Goal: Transaction & Acquisition: Purchase product/service

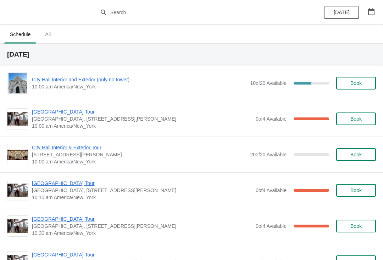
scroll to position [5, 0]
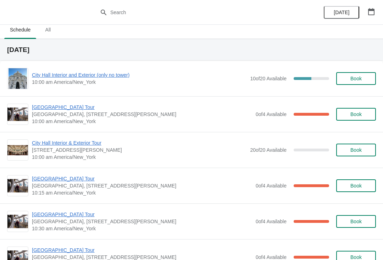
click at [370, 10] on icon "button" at bounding box center [371, 11] width 6 height 7
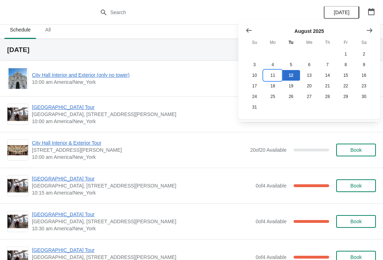
click at [274, 77] on button "11" at bounding box center [272, 75] width 18 height 11
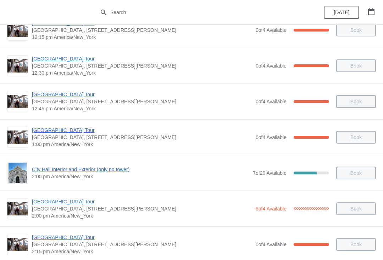
scroll to position [426, 0]
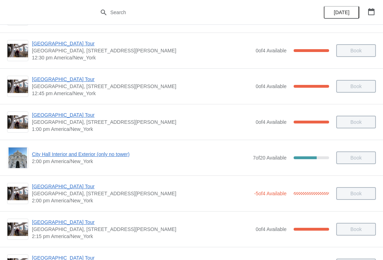
click at [51, 74] on div "City Hall Tower Tour City Hall Visitor Center, 1400 John F Kennedy Boulevard Su…" at bounding box center [191, 86] width 383 height 36
click at [51, 79] on span "[GEOGRAPHIC_DATA] Tour" at bounding box center [142, 79] width 220 height 7
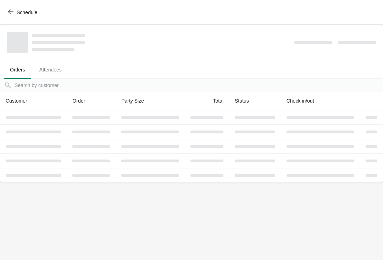
scroll to position [0, 0]
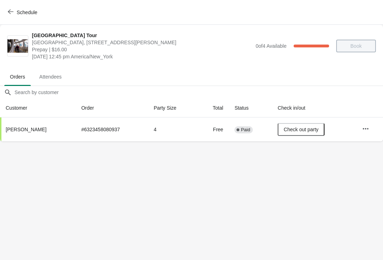
click at [371, 129] on button "button" at bounding box center [365, 129] width 13 height 13
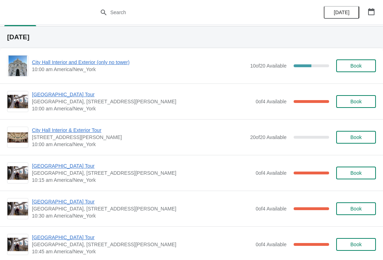
scroll to position [20, 0]
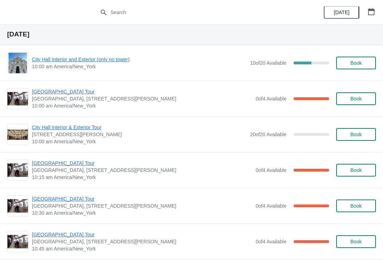
click at [58, 160] on span "[GEOGRAPHIC_DATA] Tour" at bounding box center [142, 163] width 220 height 7
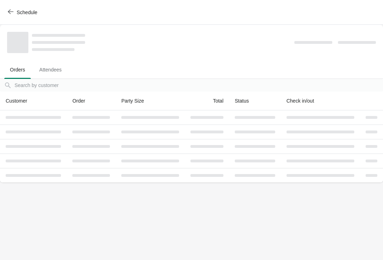
scroll to position [0, 0]
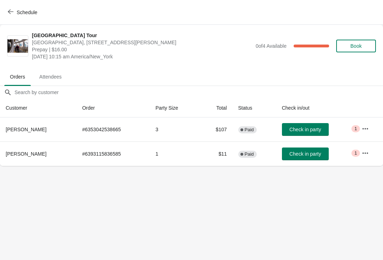
click at [293, 132] on span "Check in party" at bounding box center [305, 130] width 32 height 6
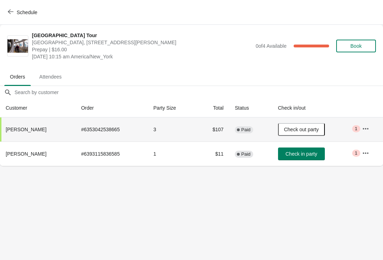
click at [9, 9] on icon "button" at bounding box center [11, 12] width 6 height 6
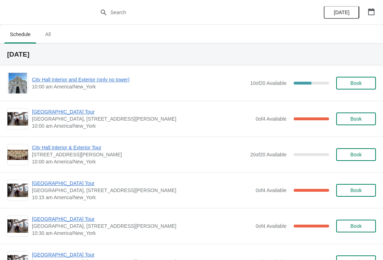
click at [60, 109] on span "[GEOGRAPHIC_DATA] Tour" at bounding box center [142, 111] width 220 height 7
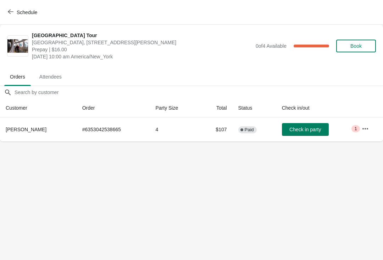
click at [305, 127] on span "Check in party" at bounding box center [305, 130] width 32 height 6
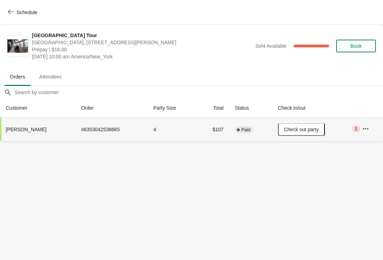
click at [12, 9] on icon "button" at bounding box center [11, 12] width 6 height 6
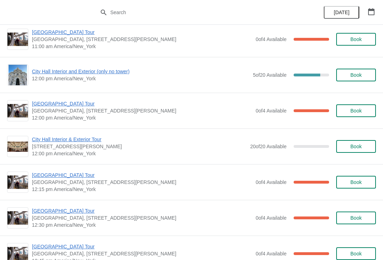
scroll to position [259, 0]
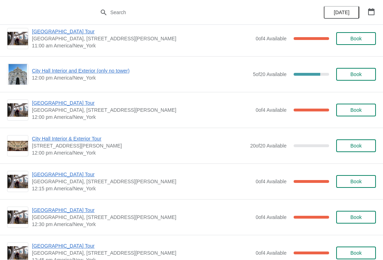
click at [352, 75] on span "Book" at bounding box center [355, 75] width 11 height 6
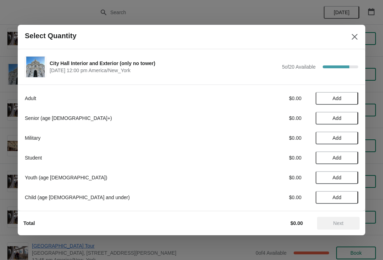
click at [331, 97] on span "Add" at bounding box center [337, 99] width 30 height 6
click at [345, 96] on icon at bounding box center [348, 98] width 7 height 7
click at [322, 96] on icon at bounding box center [324, 98] width 7 height 7
click at [352, 96] on icon at bounding box center [348, 98] width 7 height 7
click at [324, 99] on icon at bounding box center [324, 98] width 7 height 7
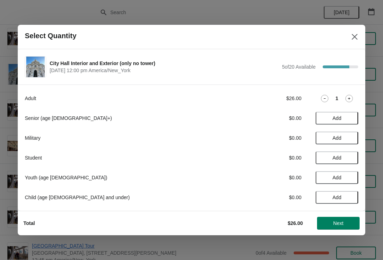
click at [333, 158] on span "Add" at bounding box center [336, 158] width 9 height 6
click at [335, 222] on span "Next" at bounding box center [338, 224] width 10 height 6
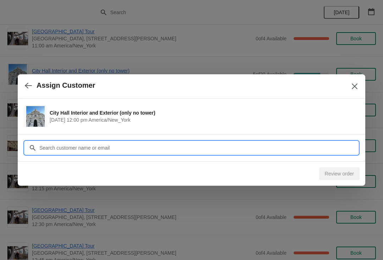
click at [67, 147] on input "Customer" at bounding box center [198, 148] width 319 height 13
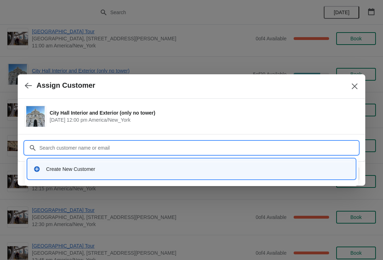
click at [58, 170] on div "Create New Customer" at bounding box center [197, 169] width 303 height 7
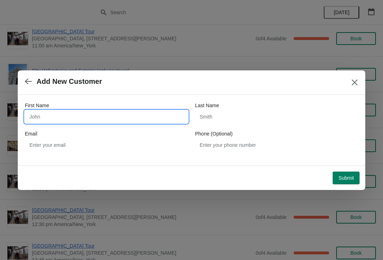
click at [128, 116] on input "First Name" at bounding box center [106, 117] width 163 height 13
type input "[PERSON_NAME]"
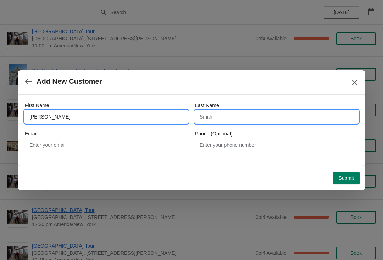
click at [249, 122] on input "Last Name" at bounding box center [276, 117] width 163 height 13
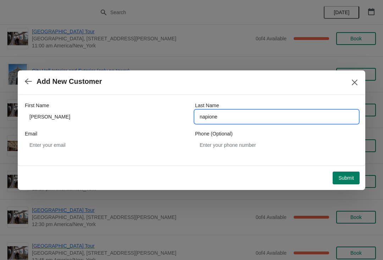
type input "napione"
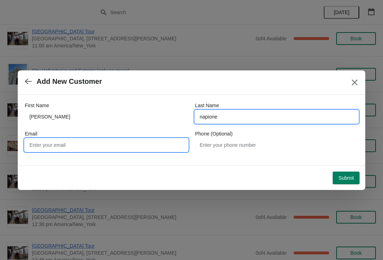
click at [51, 143] on input "Email" at bounding box center [106, 145] width 163 height 13
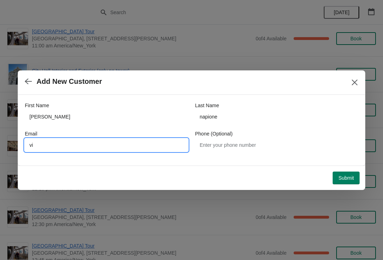
type input "v"
type input "R"
type input "[EMAIL_ADDRESS][DOMAIN_NAME]"
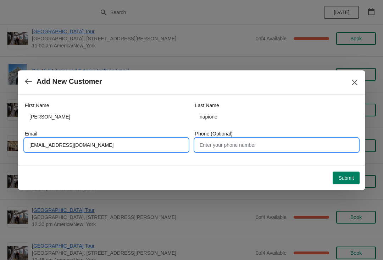
click at [252, 147] on input "Phone (Optional)" at bounding box center [276, 145] width 163 height 13
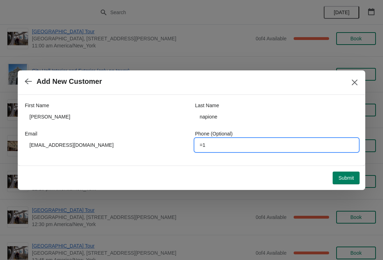
type input "="
type input "4452459176"
click at [345, 176] on span "Submit" at bounding box center [346, 178] width 16 height 6
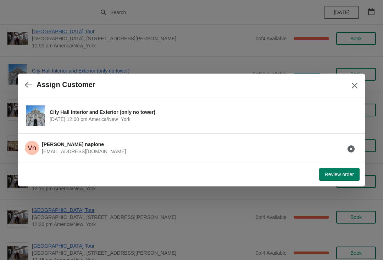
click at [348, 177] on span "Review order" at bounding box center [339, 175] width 29 height 6
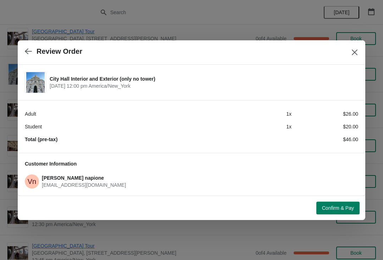
click at [349, 211] on span "Confirm & Pay" at bounding box center [338, 208] width 32 height 6
